Goal: Transaction & Acquisition: Purchase product/service

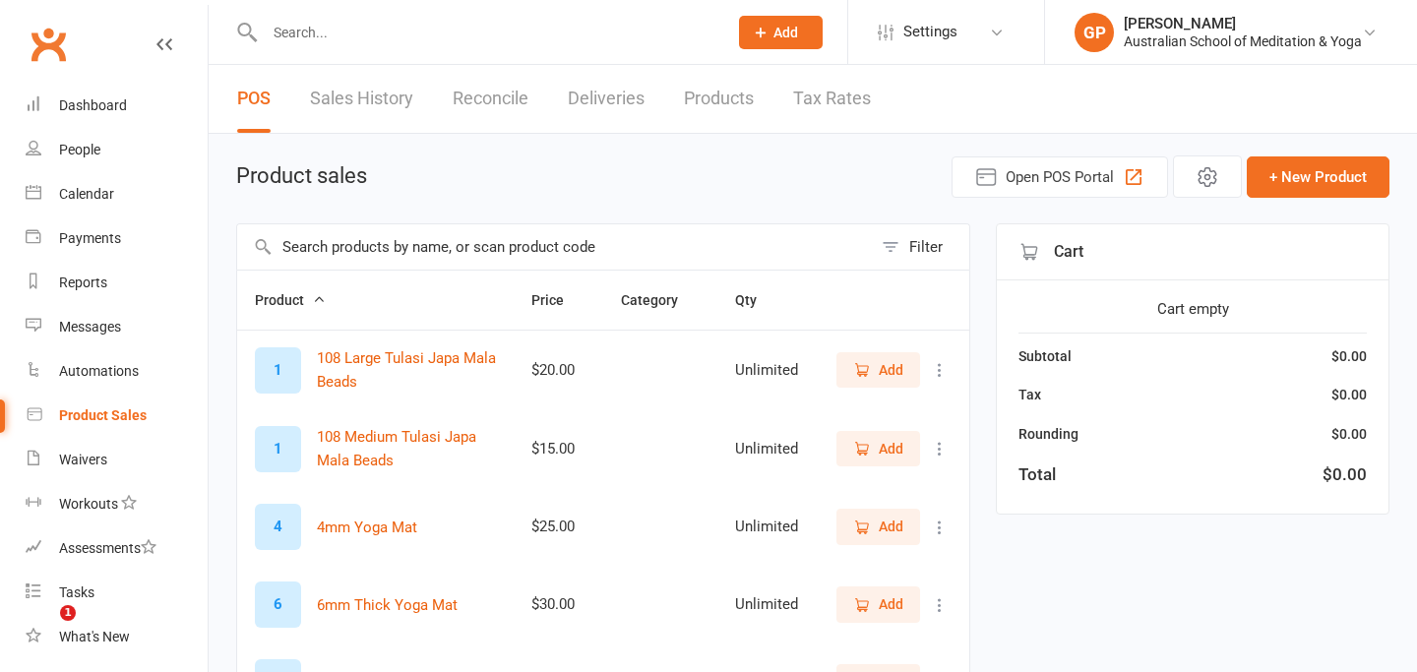
select select "50"
click at [94, 243] on div "Payments" at bounding box center [90, 238] width 62 height 16
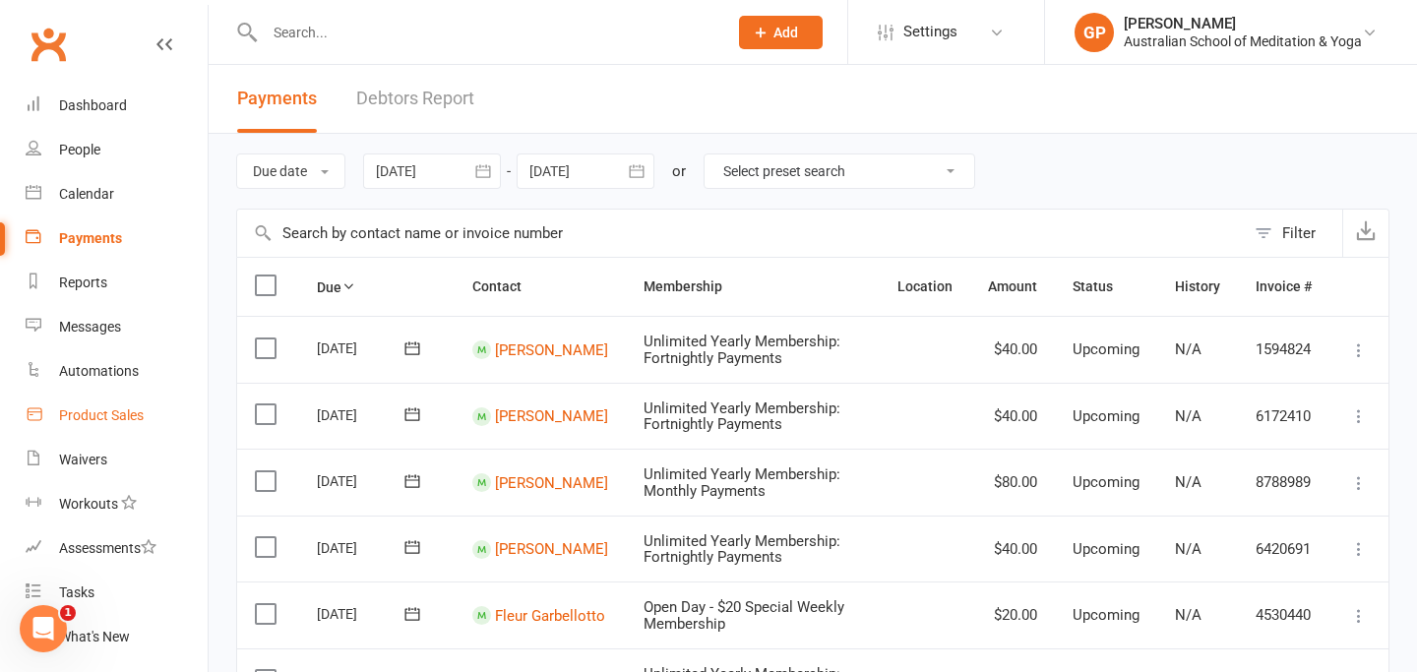
click at [94, 420] on div "Product Sales" at bounding box center [101, 415] width 85 height 16
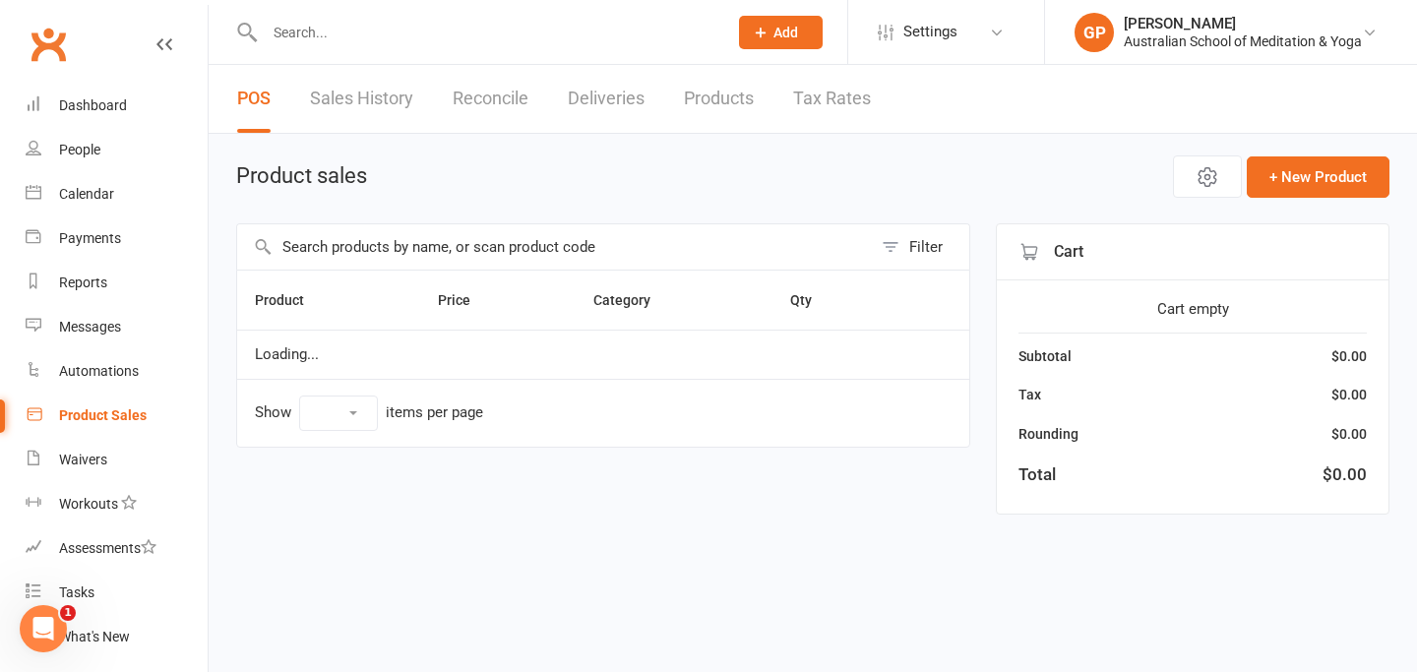
select select "50"
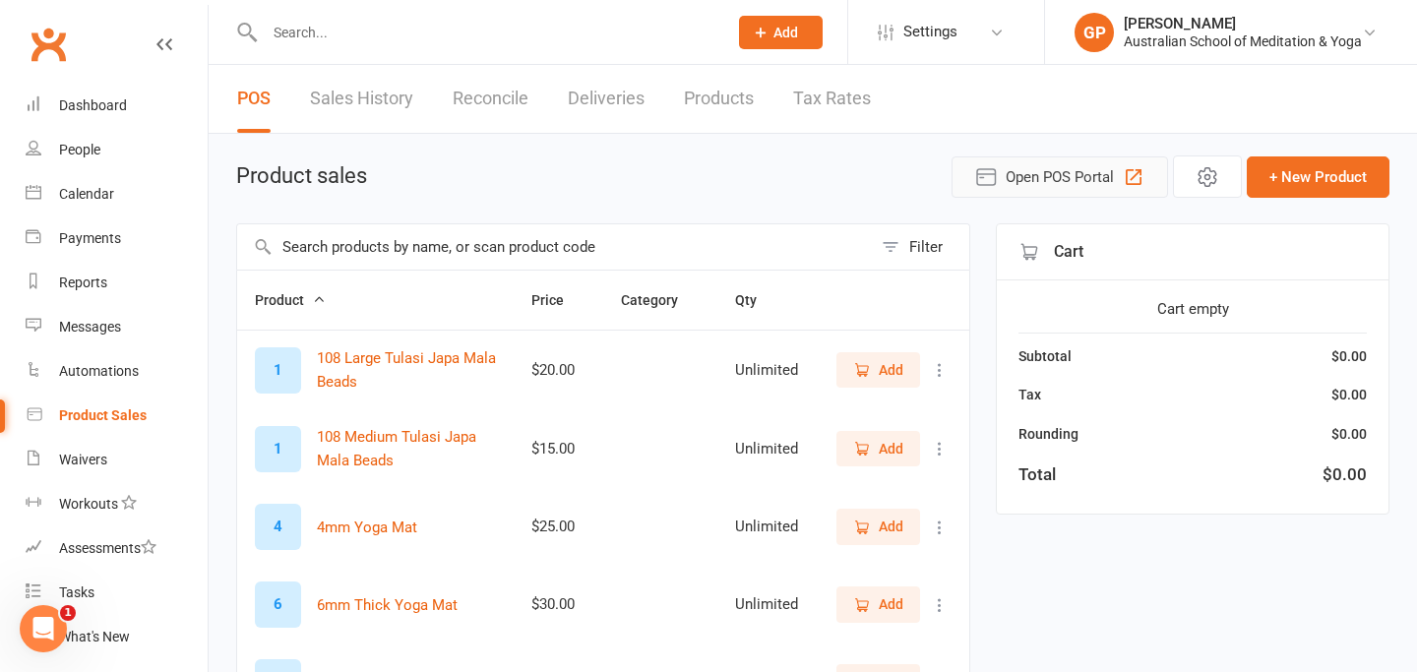
click at [1037, 177] on span "Open POS Portal" at bounding box center [1059, 177] width 108 height 24
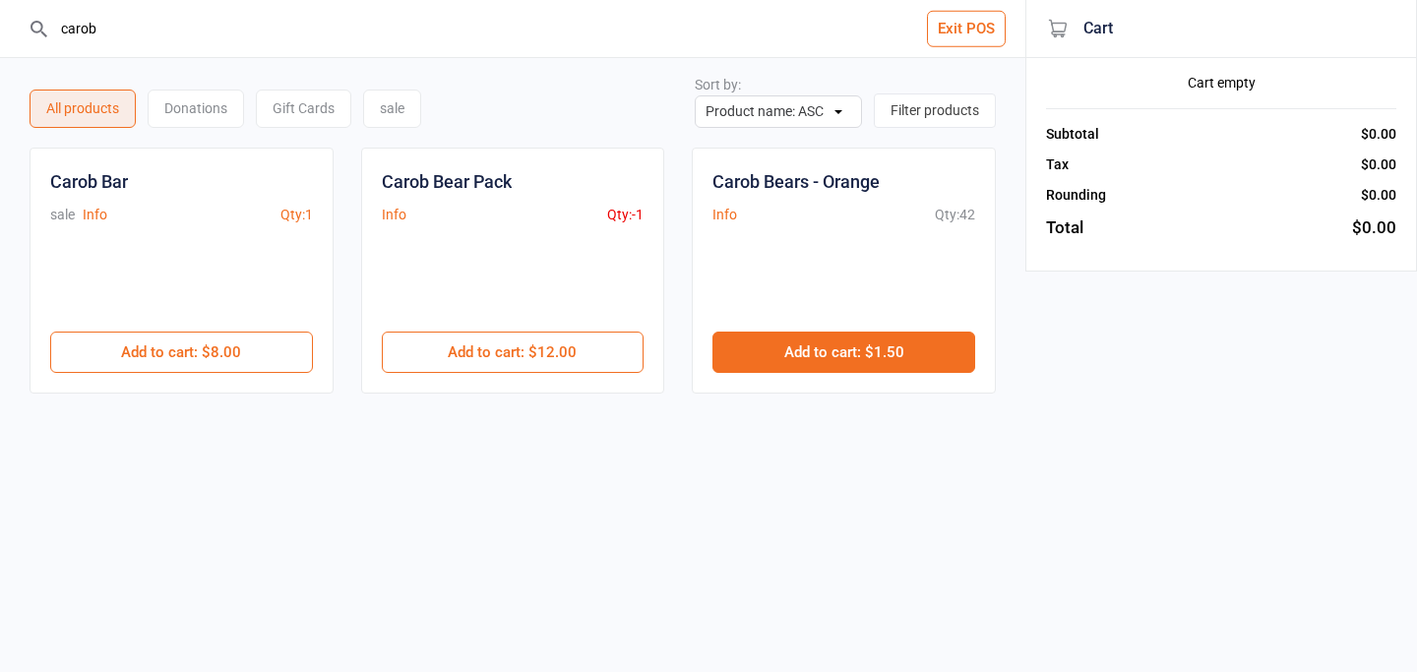
type input "carob"
click at [803, 356] on button "Add to cart : $1.50" at bounding box center [843, 352] width 263 height 41
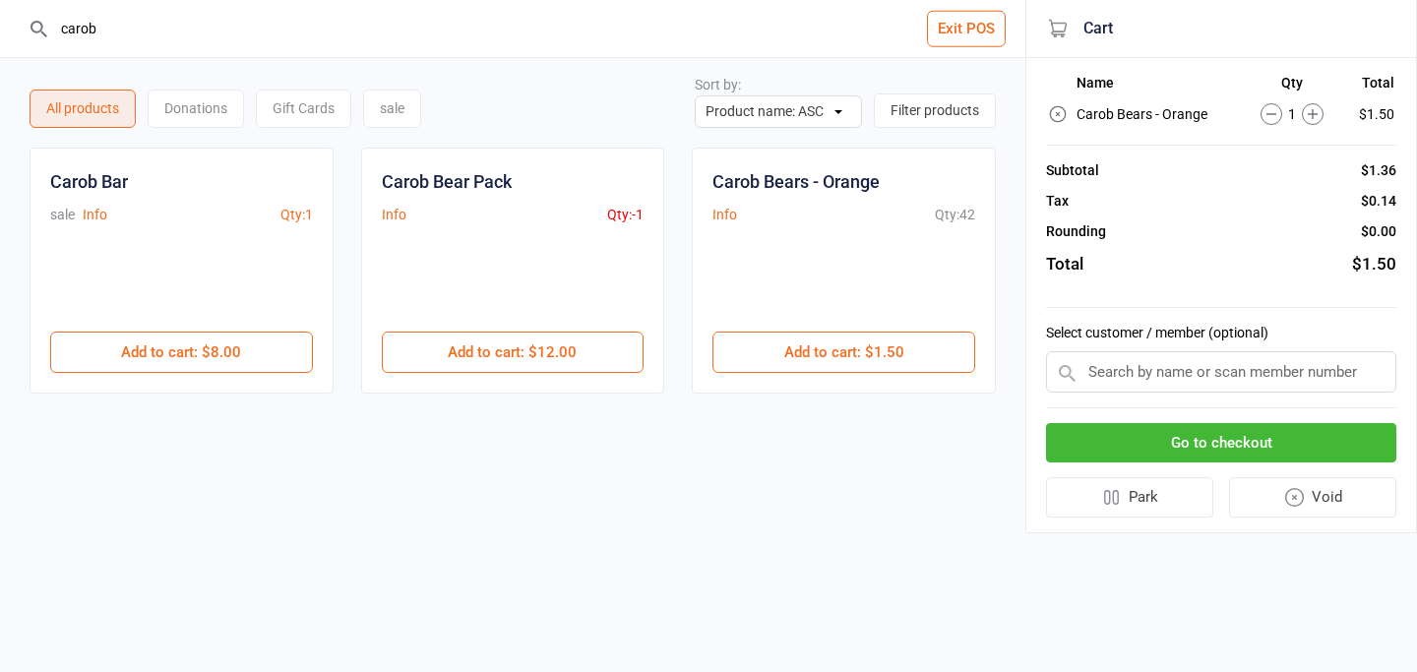
click at [1182, 437] on button "Go to checkout" at bounding box center [1221, 443] width 350 height 40
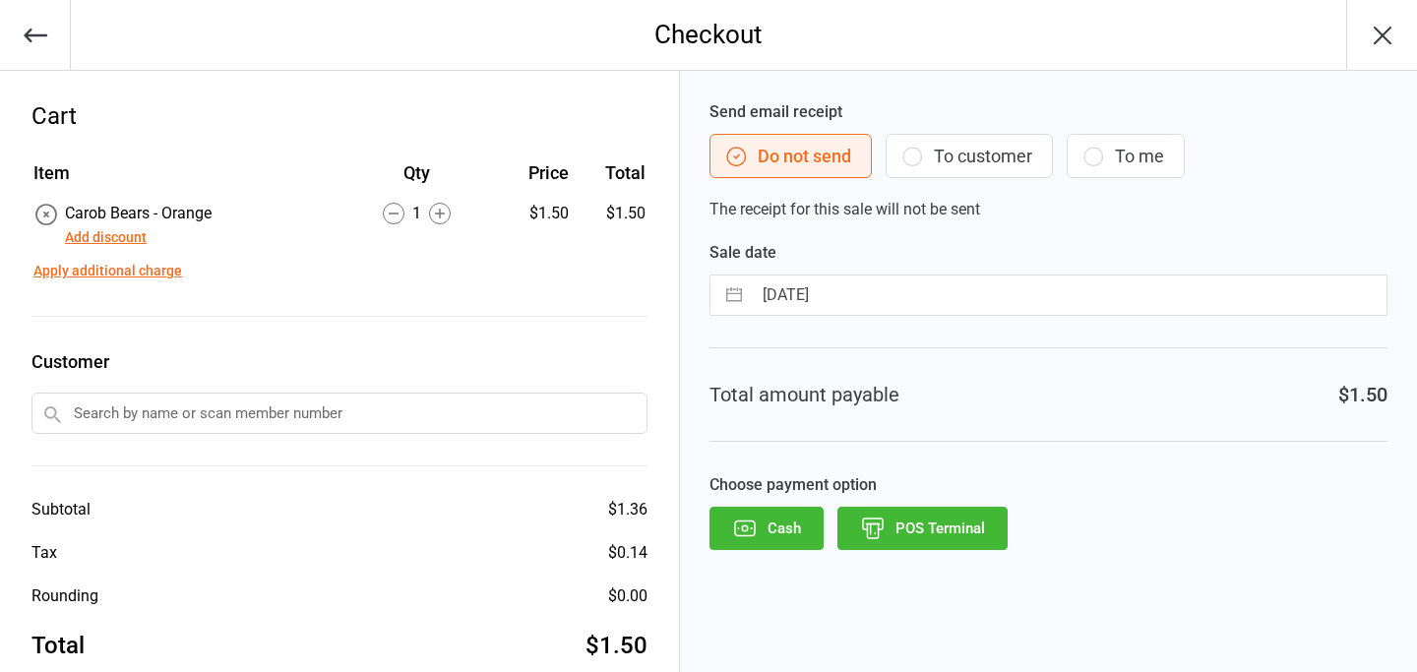
click at [933, 522] on button "POS Terminal" at bounding box center [922, 528] width 170 height 43
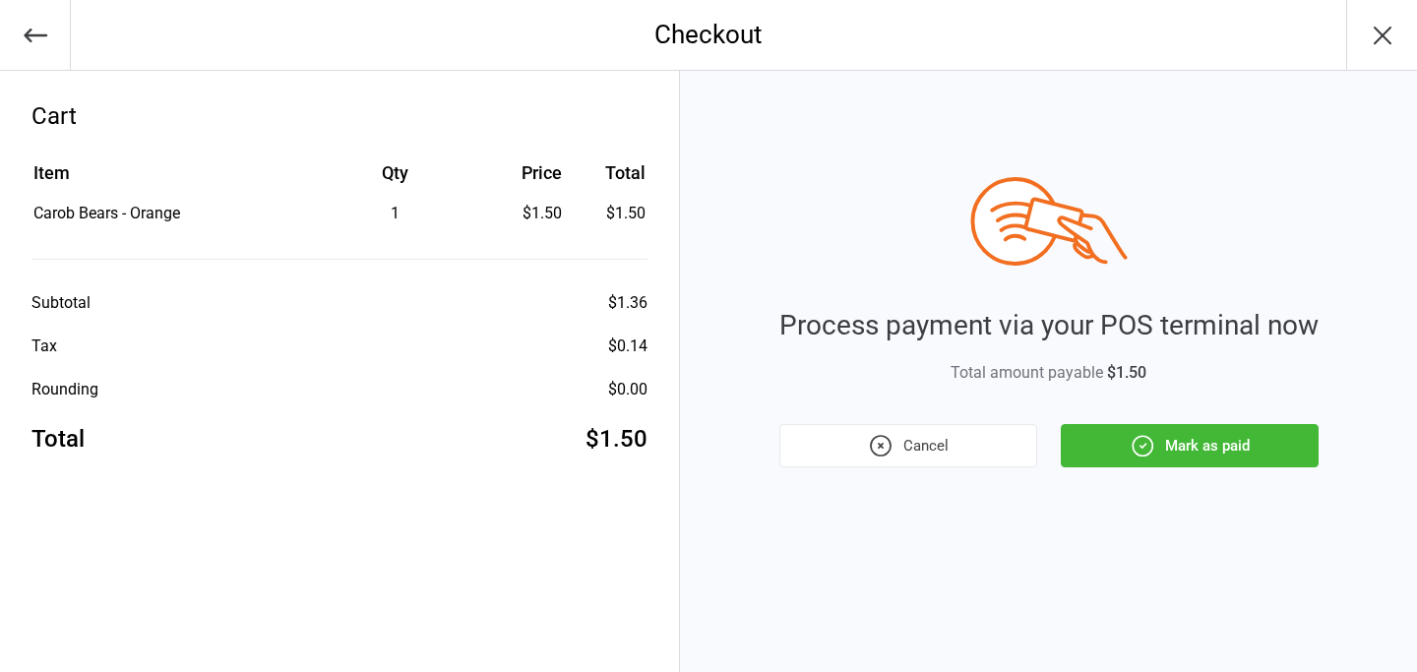
click at [1104, 448] on button "Mark as paid" at bounding box center [1189, 445] width 258 height 43
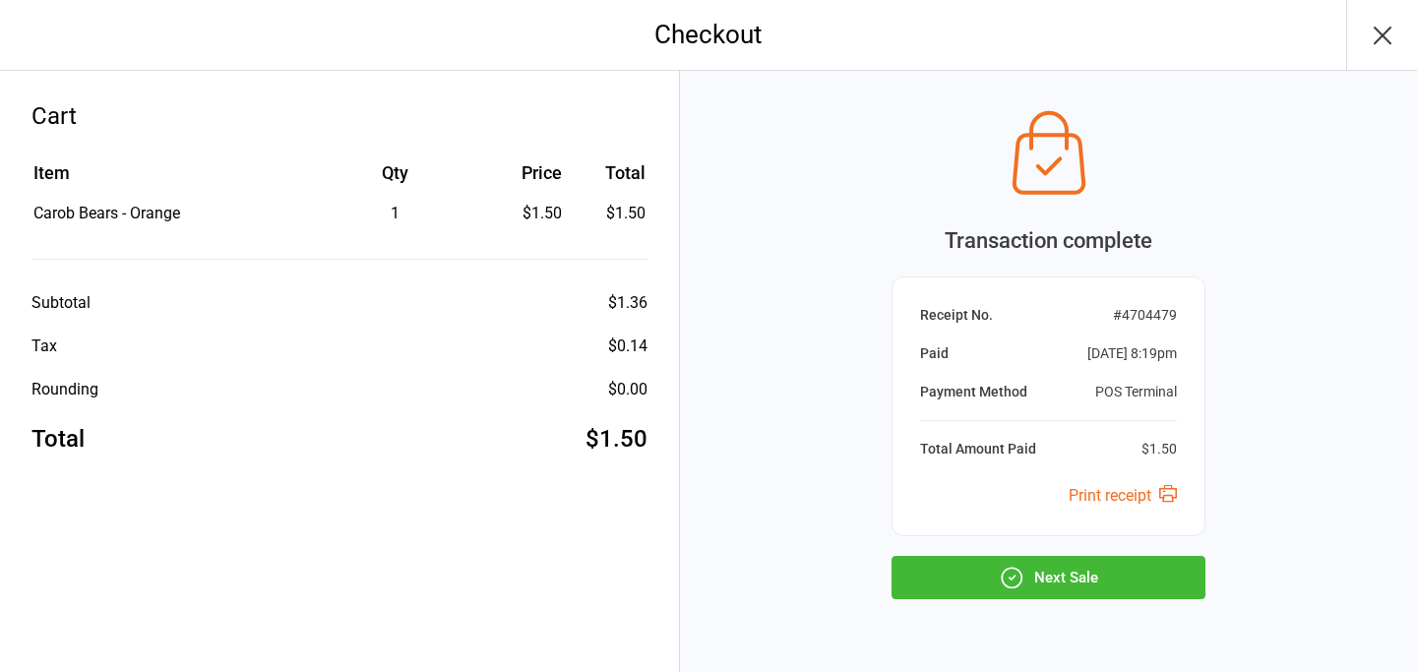
click at [1070, 574] on button "Next Sale" at bounding box center [1048, 577] width 314 height 43
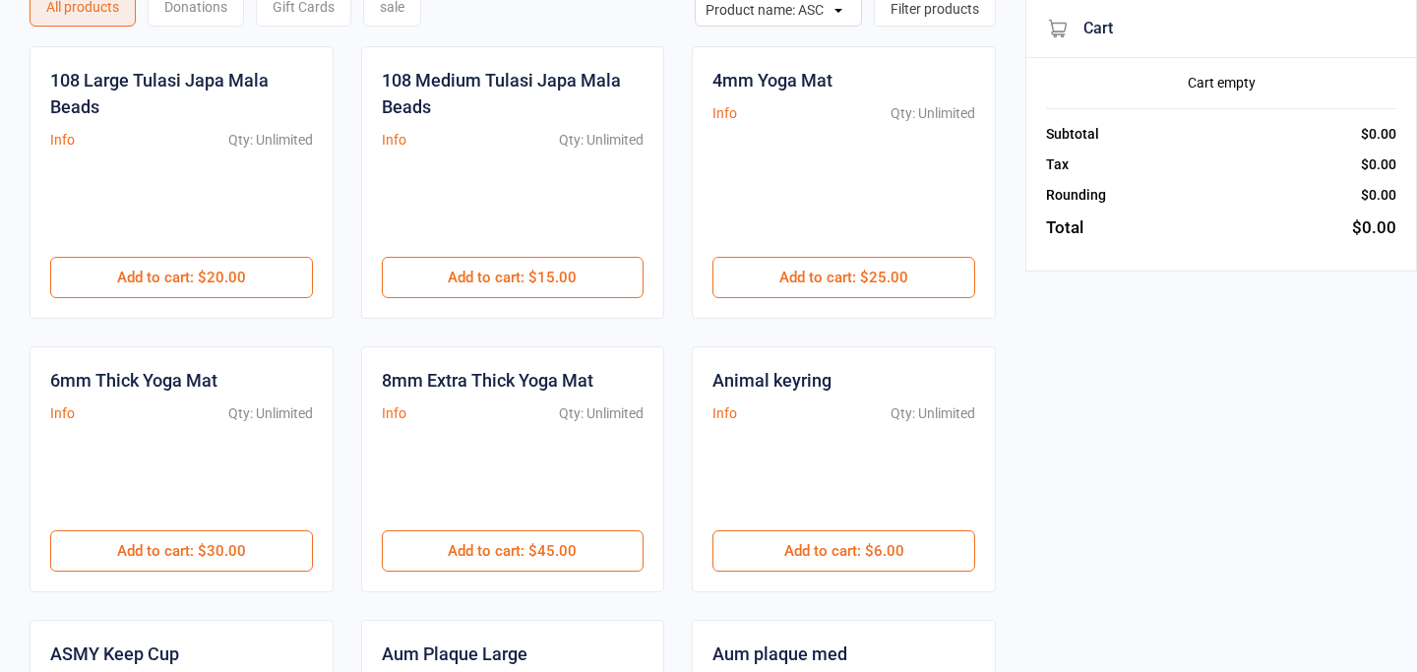
scroll to position [105, 0]
